Goal: Task Accomplishment & Management: Complete application form

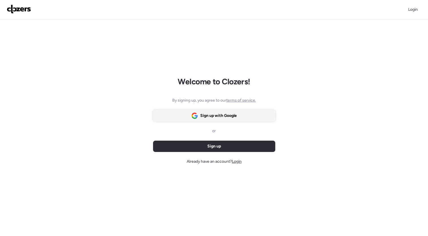
click at [239, 116] on div "Sign up with Google" at bounding box center [214, 115] width 122 height 11
click at [380, 119] on div "Login Welcome to Clozers! By signing up, you agree to our terms of service. Sig…" at bounding box center [214, 154] width 428 height 308
click at [223, 118] on span "Sign up with Google" at bounding box center [218, 116] width 37 height 6
click at [397, 124] on div "Login Welcome to Clozers! By signing up, you agree to our terms of service. Sig…" at bounding box center [214, 154] width 428 height 308
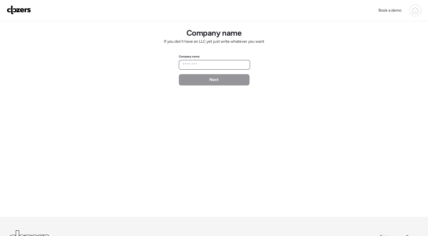
click at [226, 66] on input "text" at bounding box center [215, 65] width 66 height 8
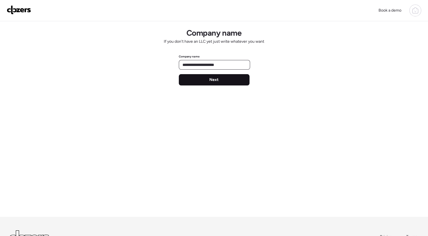
type input "**********"
click at [227, 79] on div "Next" at bounding box center [214, 79] width 71 height 11
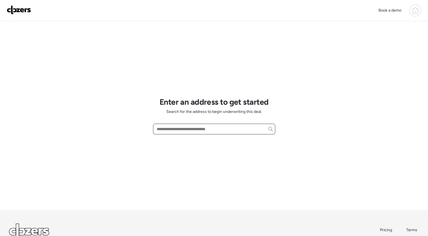
click at [200, 129] on input "text" at bounding box center [214, 129] width 117 height 8
click at [216, 111] on span "Search for the address to begin underwriting this deal." at bounding box center [214, 112] width 96 height 6
drag, startPoint x: 216, startPoint y: 111, endPoint x: 211, endPoint y: 115, distance: 5.8
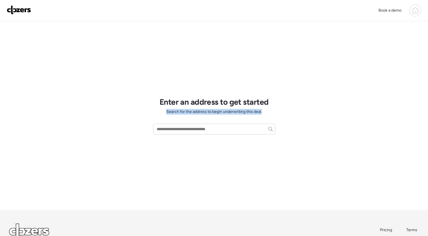
click at [211, 115] on div "Enter an address to get started Search for the address to begin underwriting th…" at bounding box center [214, 115] width 122 height 189
drag, startPoint x: 211, startPoint y: 115, endPoint x: 193, endPoint y: 110, distance: 19.2
click at [193, 110] on span "Search for the address to begin underwriting this deal." at bounding box center [214, 112] width 96 height 6
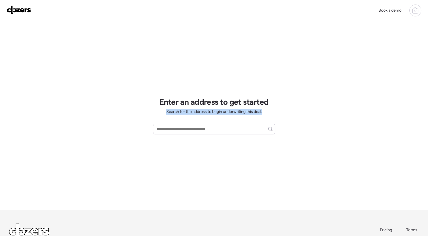
click at [193, 110] on span "Search for the address to begin underwriting this deal." at bounding box center [214, 112] width 96 height 6
drag, startPoint x: 193, startPoint y: 110, endPoint x: 191, endPoint y: 127, distance: 16.2
click at [191, 127] on input "text" at bounding box center [214, 129] width 117 height 8
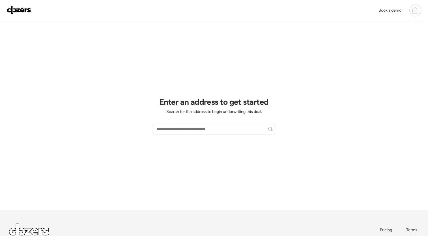
click at [278, 112] on div "Book a demo Enter an address to get started Search for the address to begin und…" at bounding box center [214, 140] width 428 height 280
